Goal: Information Seeking & Learning: Learn about a topic

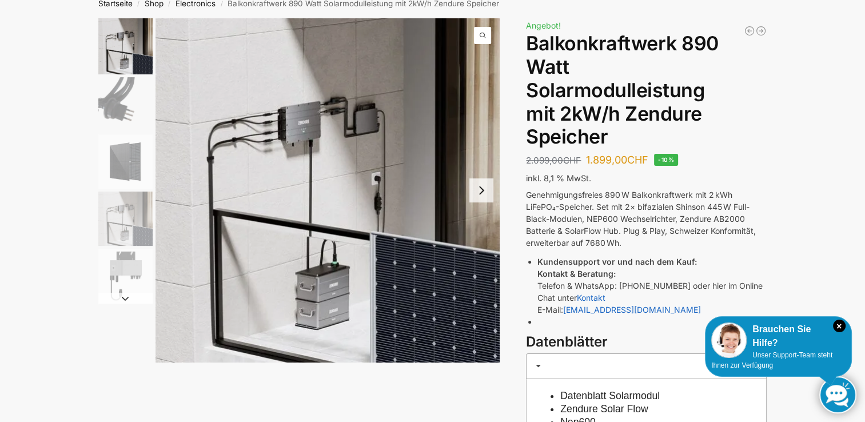
scroll to position [64, 0]
click at [839, 327] on icon "×" at bounding box center [839, 326] width 13 height 13
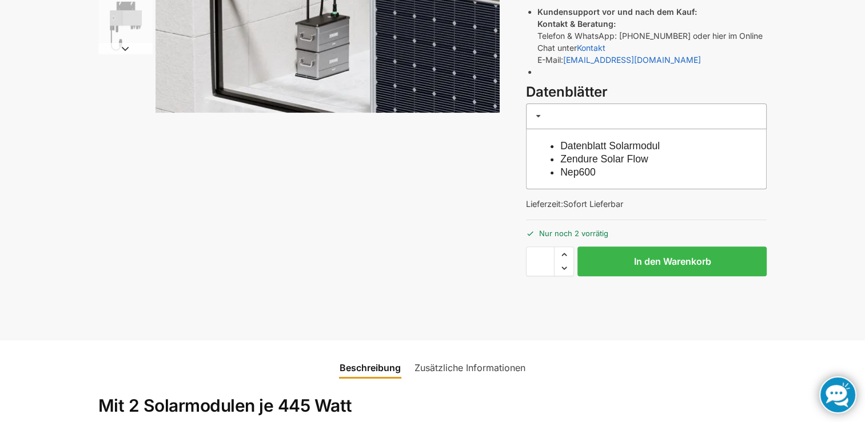
scroll to position [0, 0]
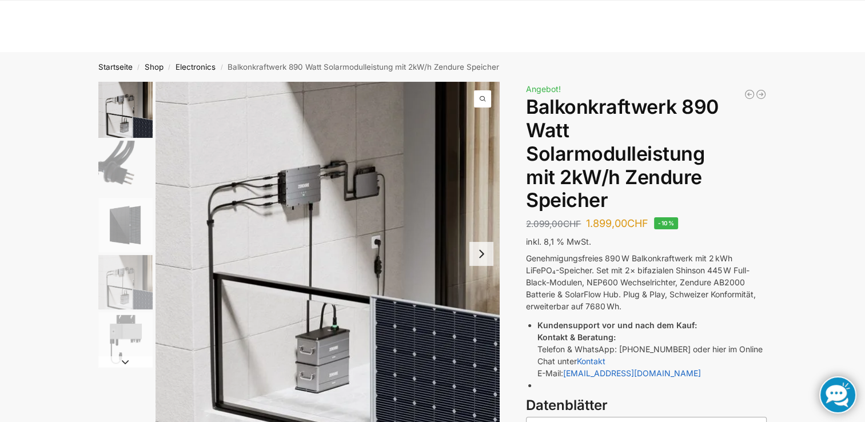
click at [391, 205] on img "1 / 5" at bounding box center [327, 254] width 344 height 344
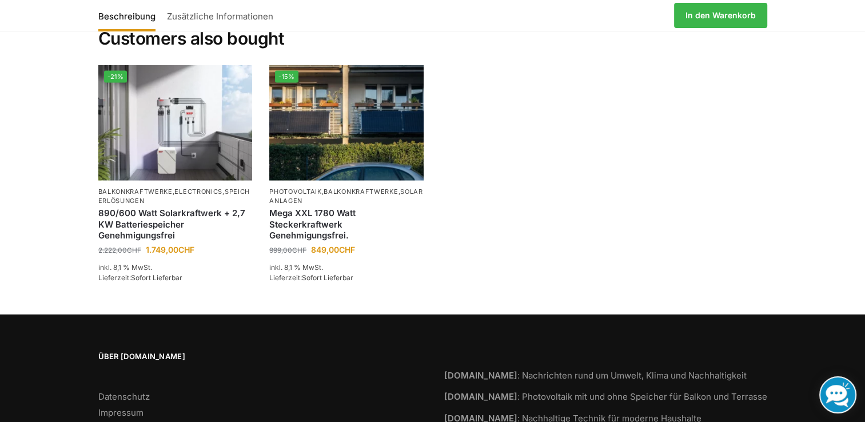
scroll to position [2385, 0]
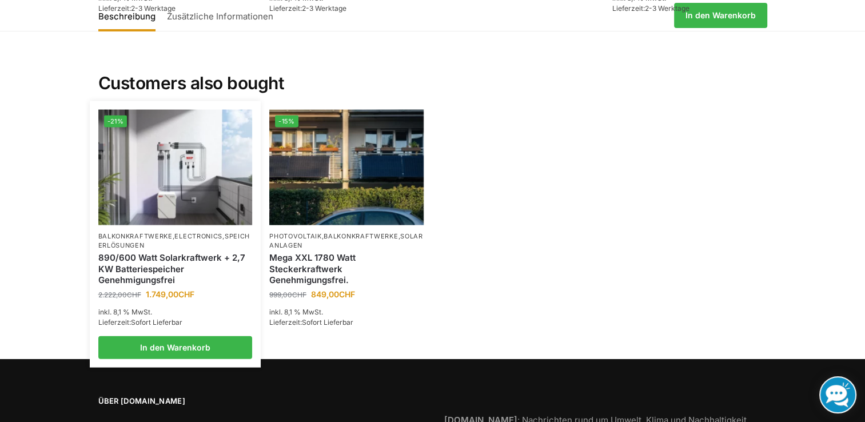
click at [213, 165] on img at bounding box center [175, 167] width 154 height 115
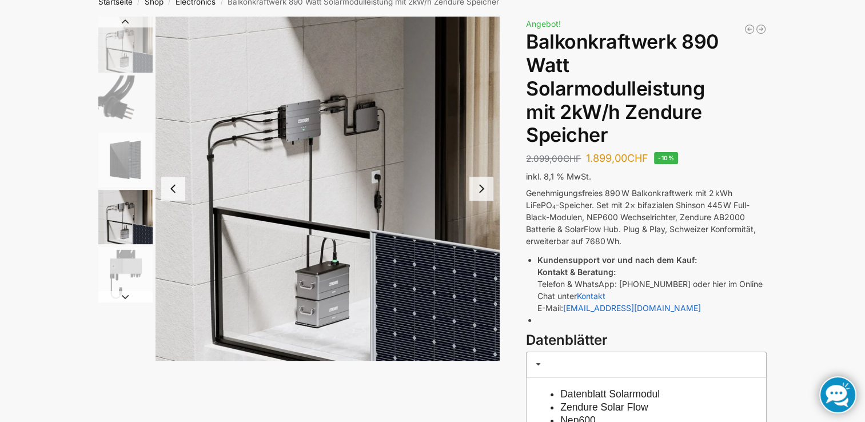
scroll to position [0, 0]
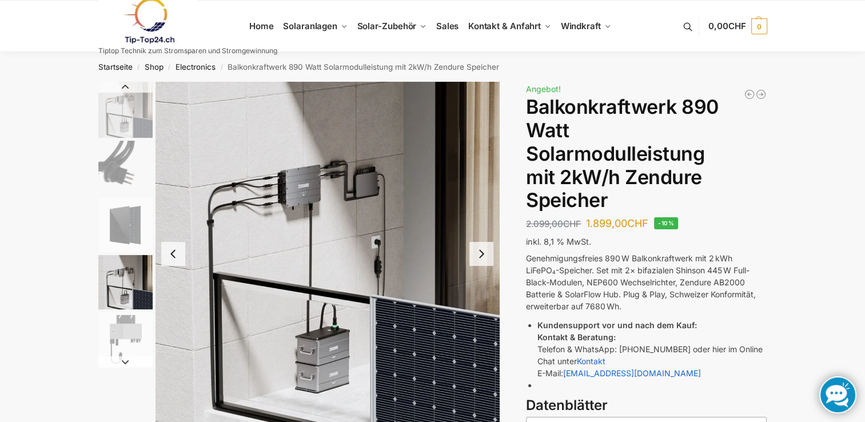
click at [120, 111] on img "1 / 5" at bounding box center [125, 110] width 54 height 56
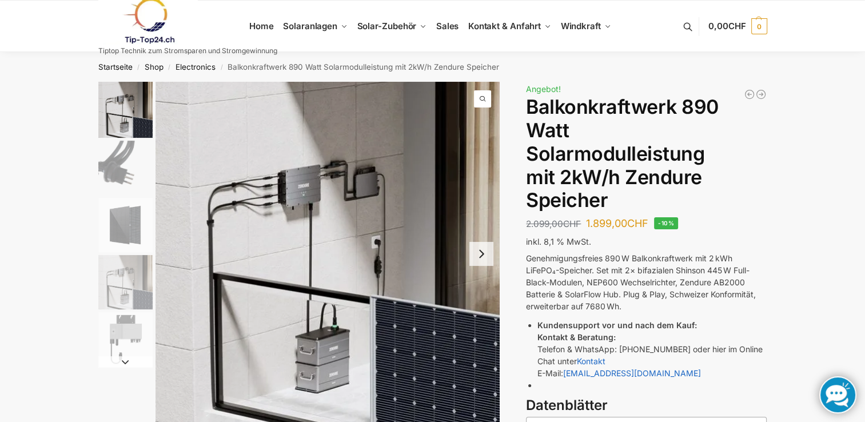
click at [302, 176] on img "1 / 5" at bounding box center [327, 254] width 344 height 344
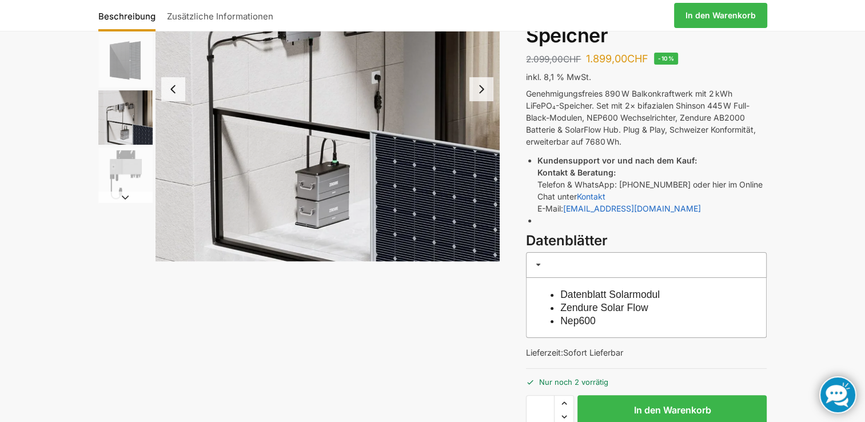
scroll to position [166, 0]
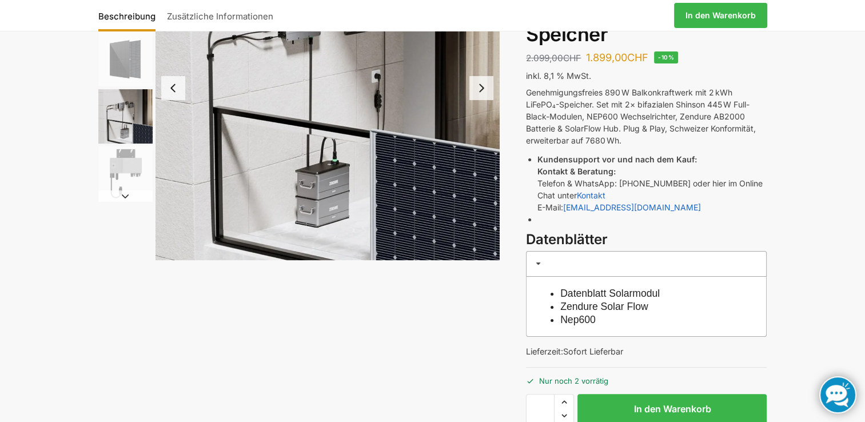
click at [632, 308] on link "Zendure Solar Flow" at bounding box center [604, 306] width 88 height 11
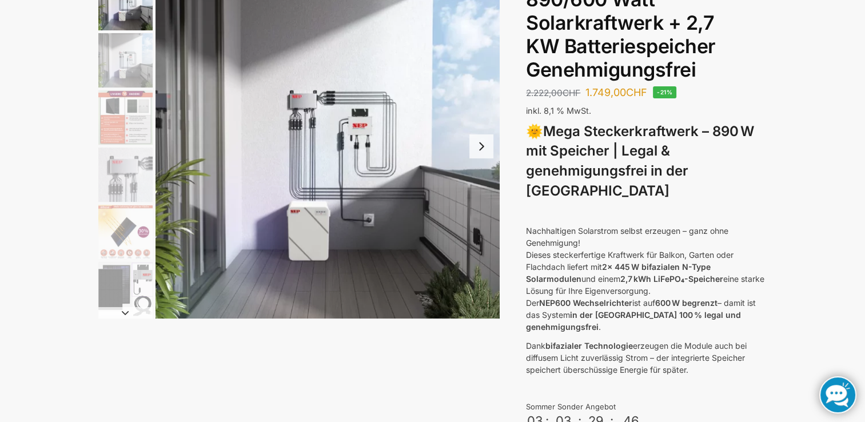
scroll to position [22, 0]
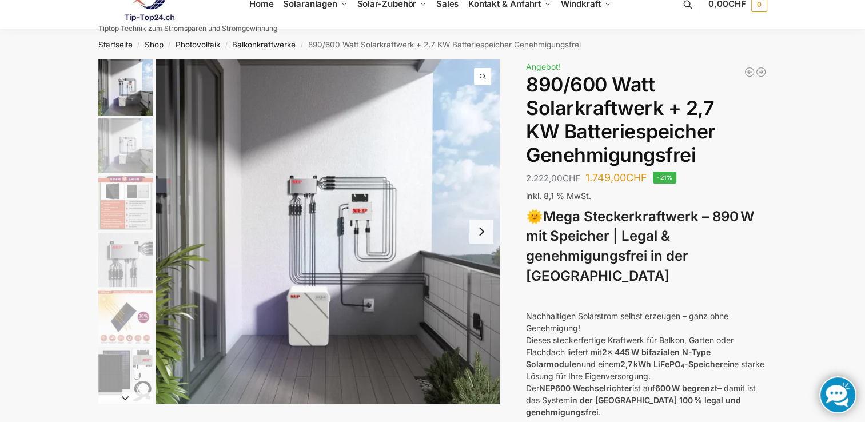
click at [488, 231] on button "Next slide" at bounding box center [481, 231] width 24 height 24
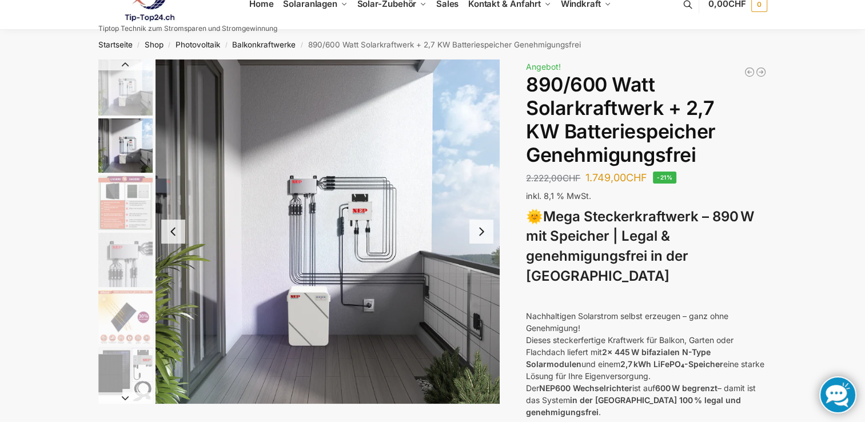
click at [488, 231] on button "Next slide" at bounding box center [481, 231] width 24 height 24
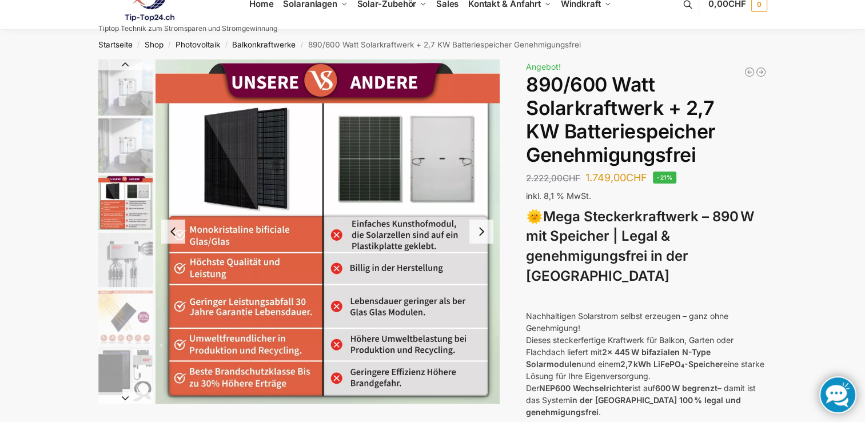
click at [488, 231] on button "Next slide" at bounding box center [481, 231] width 24 height 24
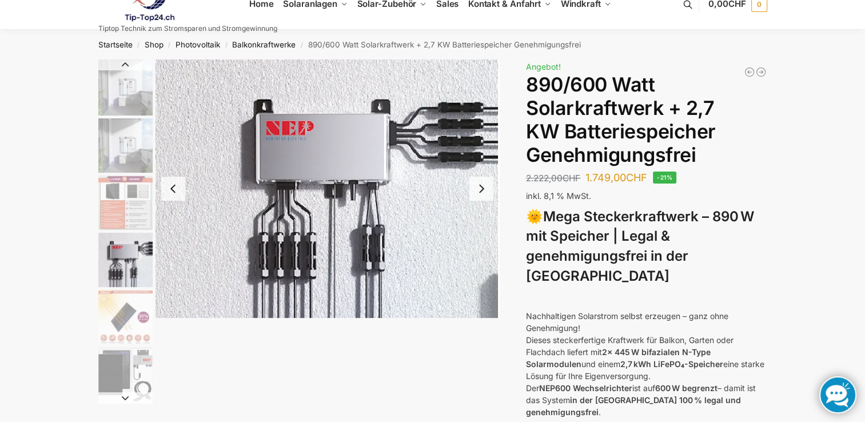
click at [488, 231] on img "4 / 12" at bounding box center [327, 188] width 344 height 258
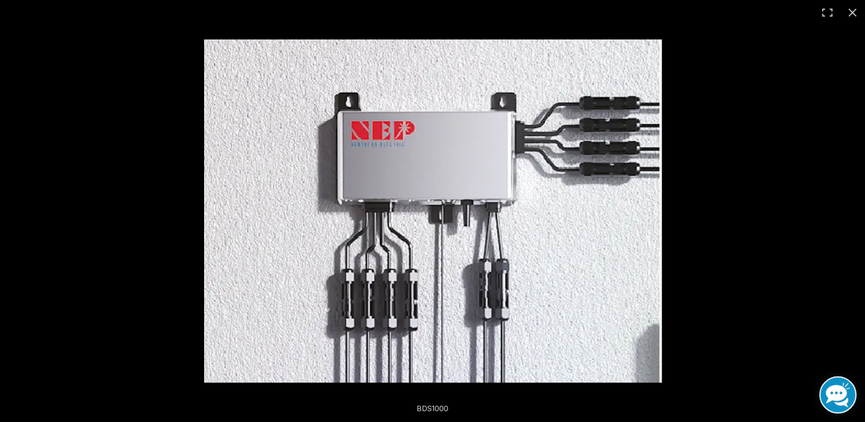
click at [488, 231] on img at bounding box center [432, 210] width 457 height 343
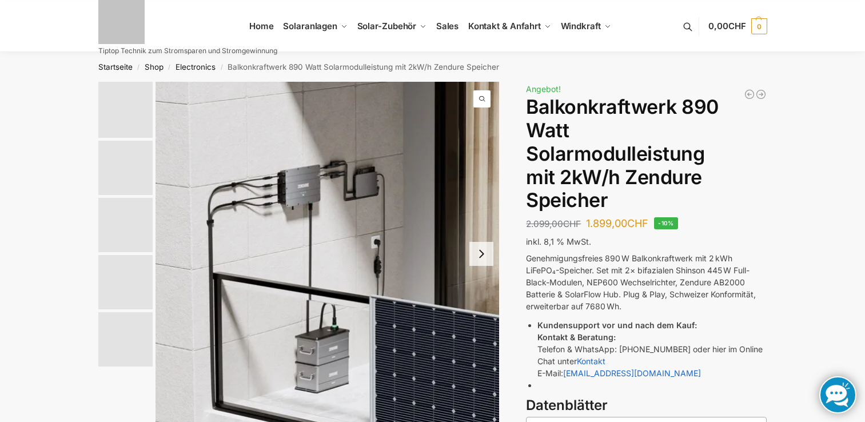
scroll to position [166, 0]
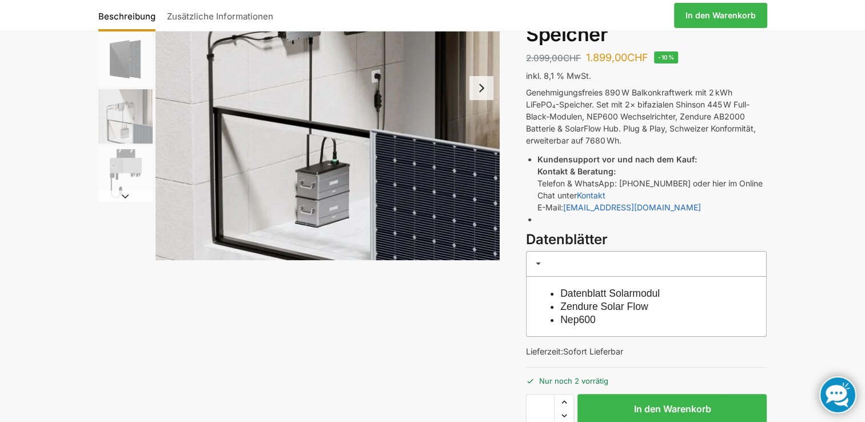
click at [577, 319] on link "Nep600" at bounding box center [577, 319] width 35 height 11
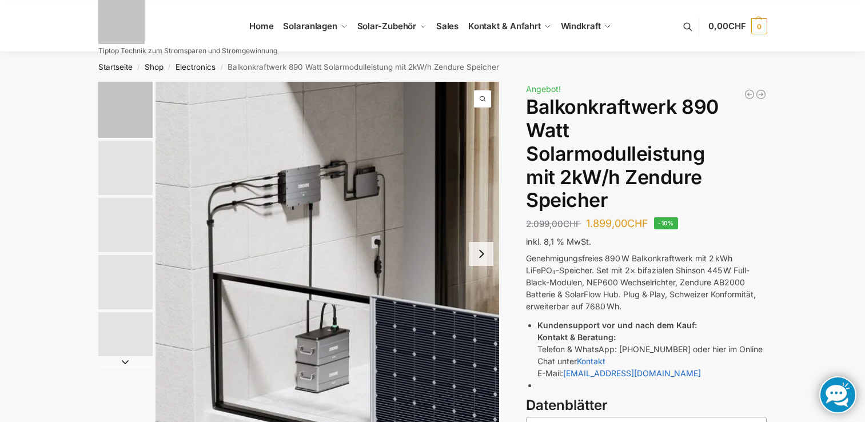
scroll to position [166, 0]
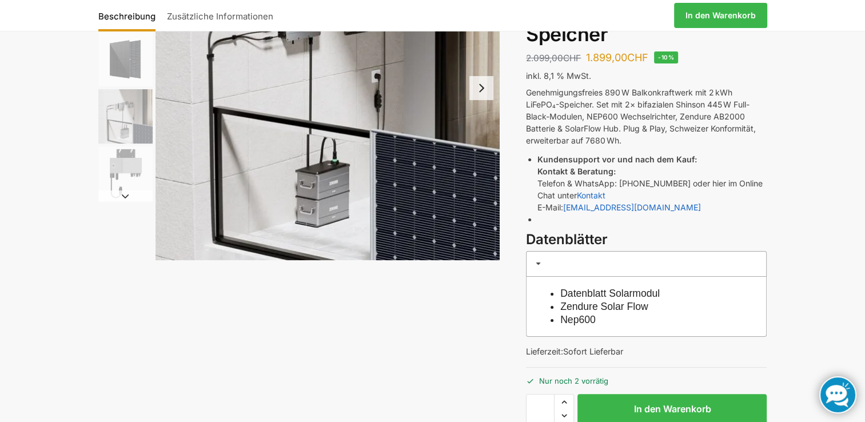
click at [604, 294] on link "Datenblatt Solarmodul" at bounding box center [609, 293] width 99 height 11
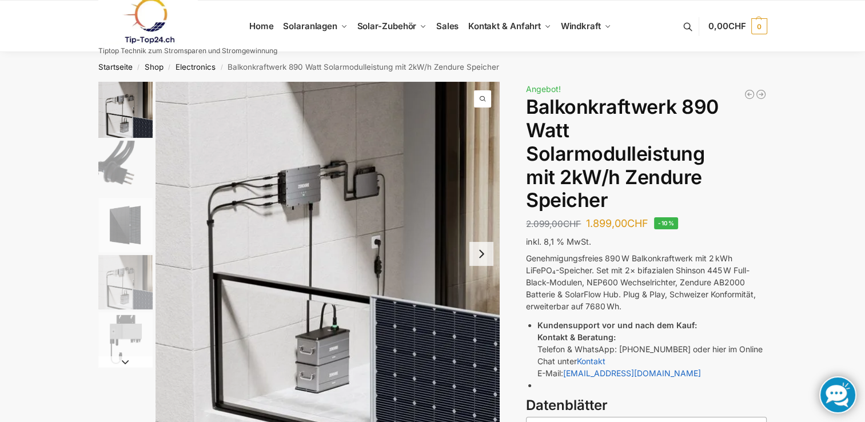
click at [479, 259] on button "Next slide" at bounding box center [481, 254] width 24 height 24
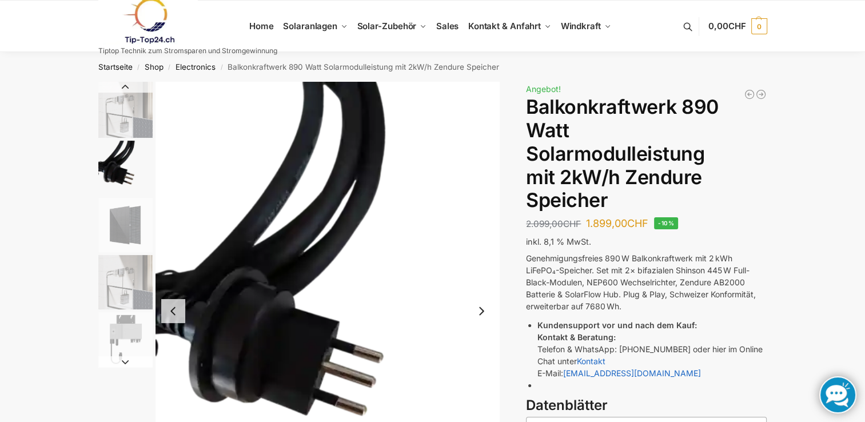
click at [479, 259] on img "2 / 5" at bounding box center [327, 311] width 344 height 458
